Goal: Transaction & Acquisition: Download file/media

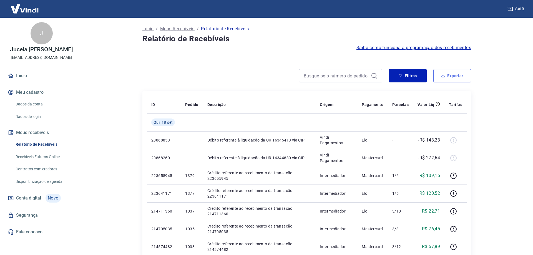
click at [454, 76] on button "Exportar" at bounding box center [452, 75] width 38 height 13
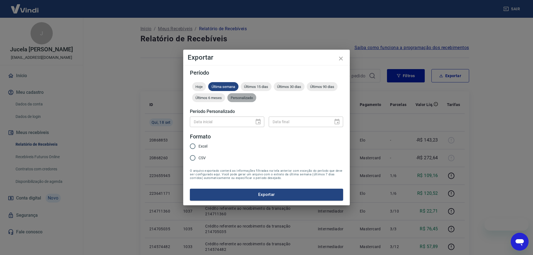
click at [236, 98] on span "Personalizado" at bounding box center [241, 98] width 29 height 4
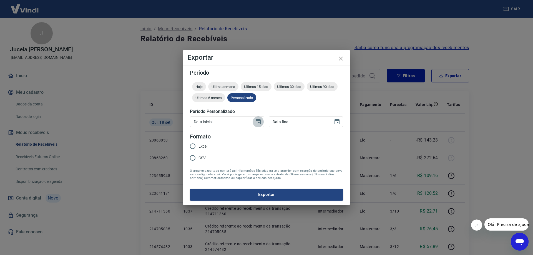
click at [255, 122] on icon "Choose date" at bounding box center [258, 121] width 7 height 7
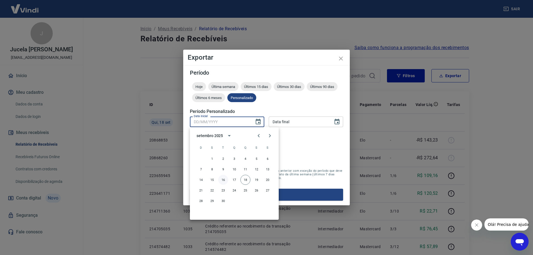
click at [222, 180] on button "16" at bounding box center [223, 180] width 10 height 10
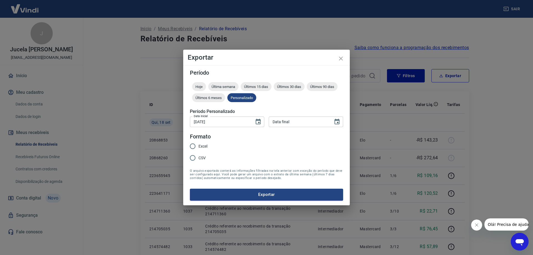
type input "16/09/2025"
click at [335, 123] on icon "Choose date" at bounding box center [336, 122] width 5 height 6
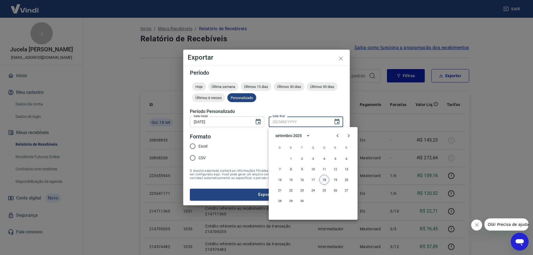
click at [324, 178] on button "18" at bounding box center [324, 180] width 10 height 10
type input "18/09/2025"
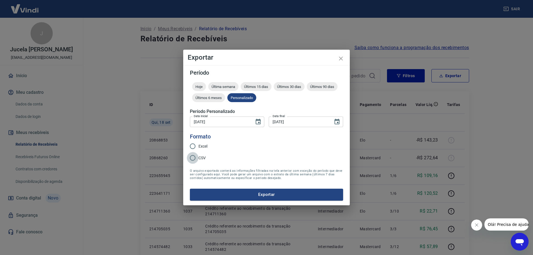
click at [198, 156] on input "CSV" at bounding box center [193, 158] width 12 height 12
radio input "true"
click at [253, 193] on button "Exportar" at bounding box center [266, 195] width 153 height 12
